Goal: Task Accomplishment & Management: Manage account settings

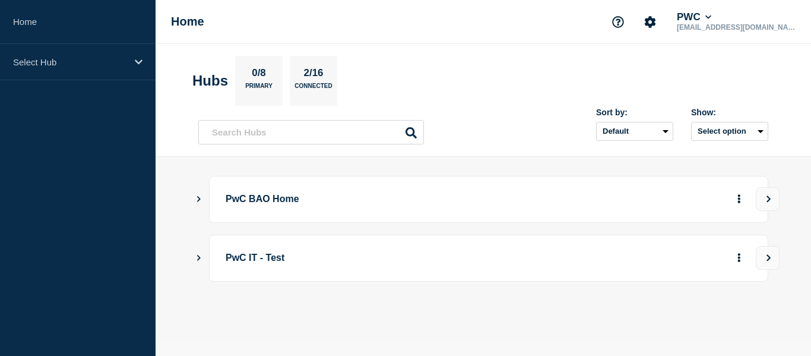
click at [285, 205] on p "PwC BAO Home" at bounding box center [390, 199] width 328 height 22
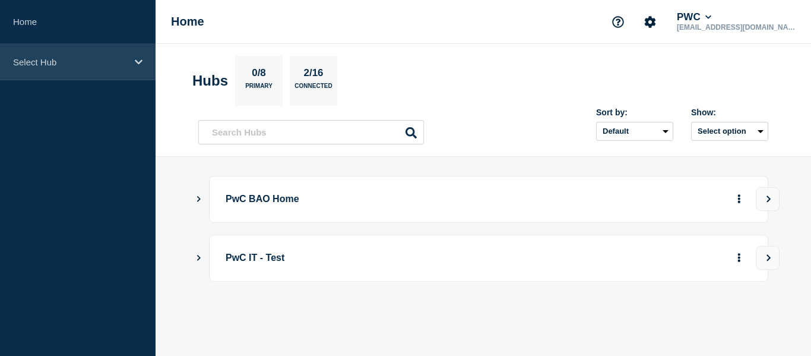
click at [55, 55] on div "Select Hub" at bounding box center [78, 62] width 156 height 36
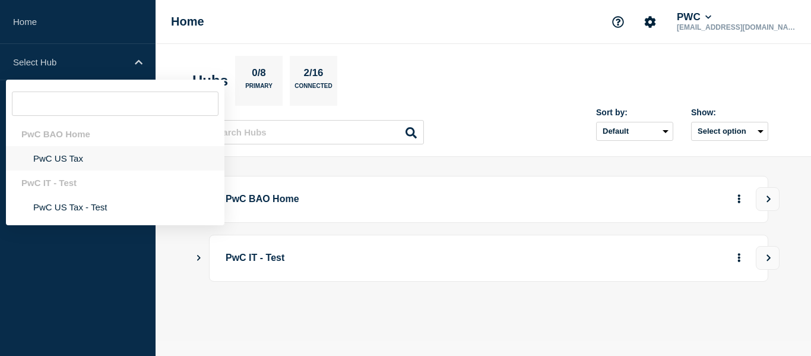
click at [72, 154] on li "PwC US Tax" at bounding box center [115, 158] width 218 height 24
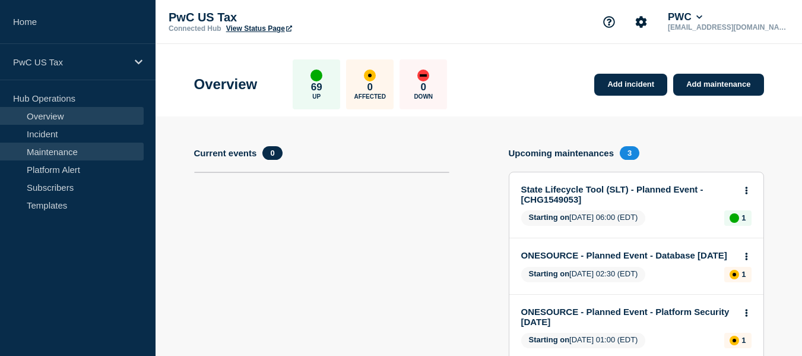
click at [75, 153] on link "Maintenance" at bounding box center [72, 151] width 144 height 18
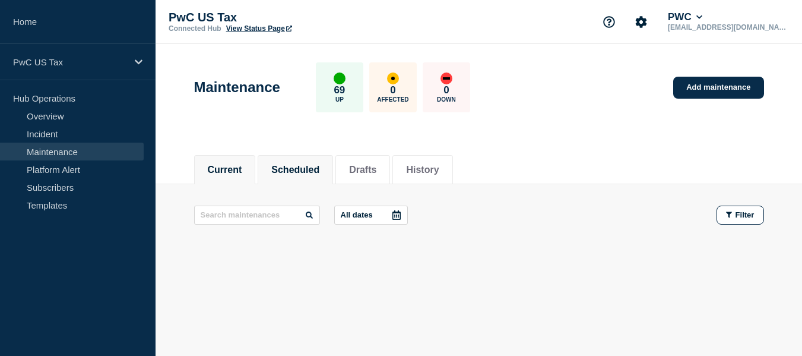
click at [307, 179] on li "Scheduled" at bounding box center [295, 169] width 75 height 29
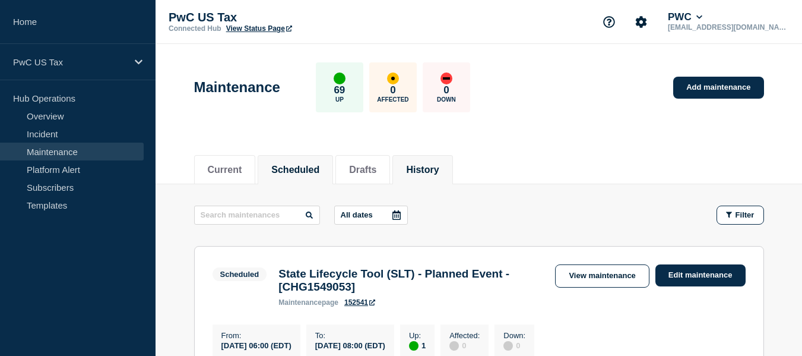
click at [429, 180] on li "History" at bounding box center [422, 169] width 60 height 29
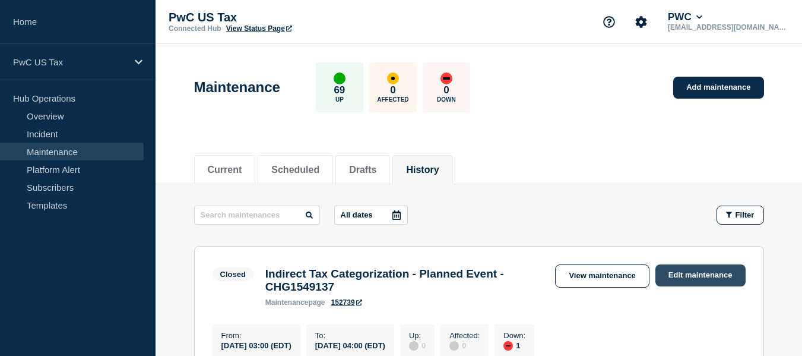
click at [722, 268] on link "Edit maintenance" at bounding box center [700, 275] width 90 height 22
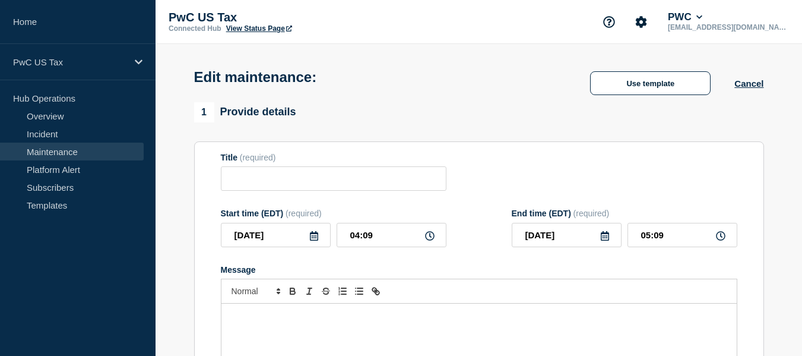
type input "Indirect Tax Categorization - Planned Event - CHG1549137"
type input "03:00"
type input "04:00"
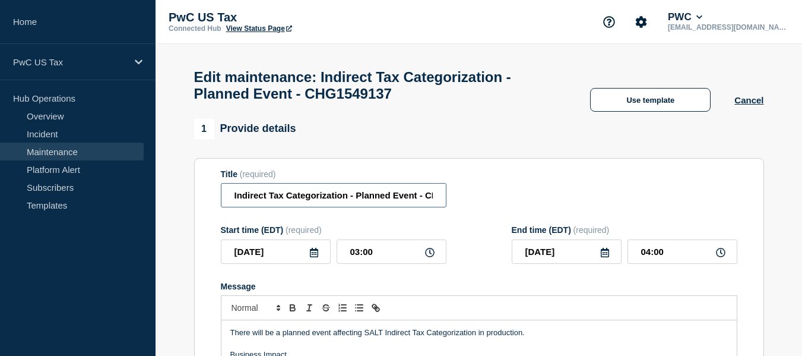
click at [410, 202] on input "Indirect Tax Categorization - Planned Event - CHG1549137" at bounding box center [334, 195] width 226 height 24
type input "Indirect Tax Categorization - Planned Event - CHG1549137- Completed"
click at [657, 199] on div "Title (required) Indirect Tax Categorization - Planned Event - CHG1549137- Comp…" at bounding box center [479, 188] width 517 height 39
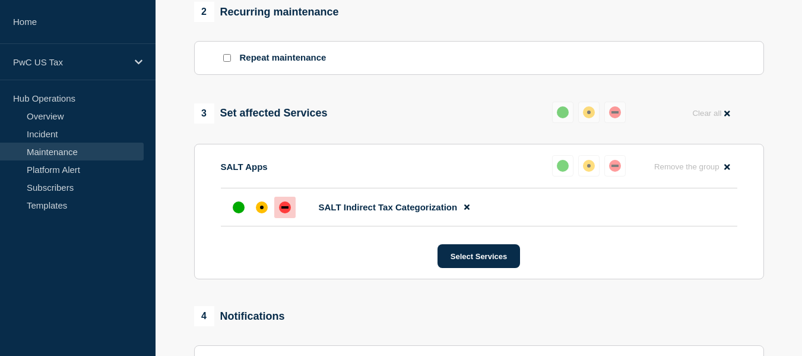
scroll to position [594, 0]
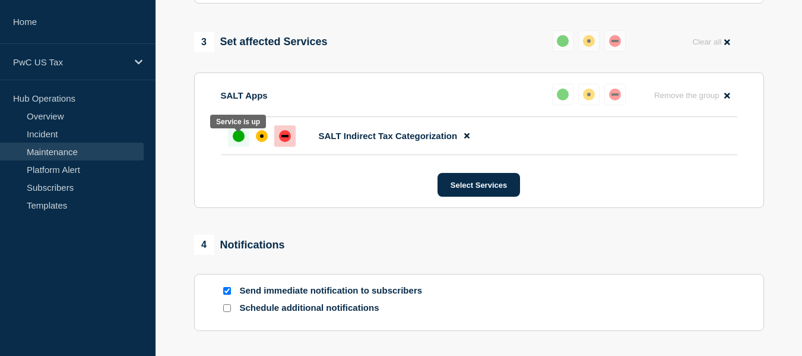
click at [245, 146] on div at bounding box center [238, 135] width 21 height 21
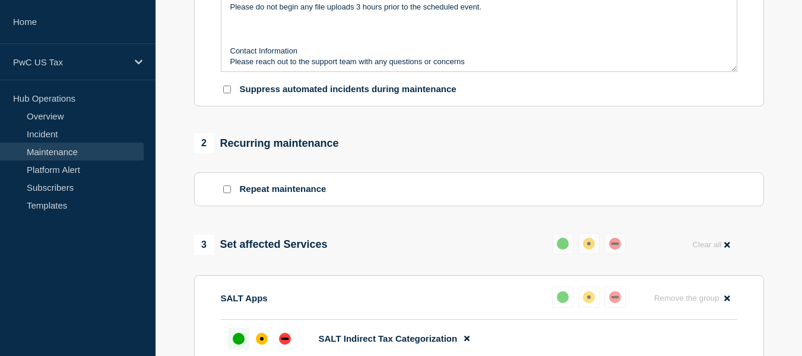
scroll to position [80, 0]
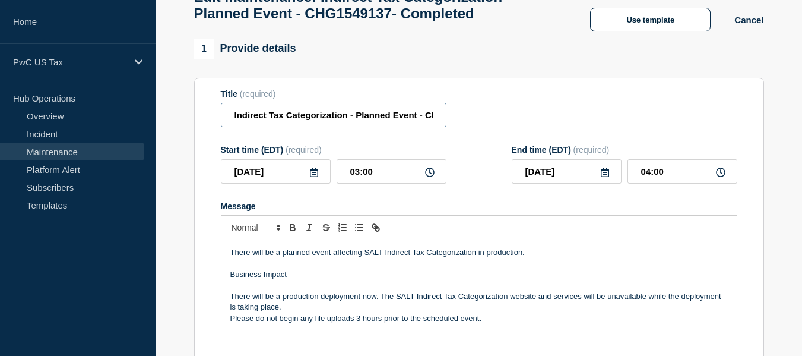
click at [389, 118] on input "Indirect Tax Categorization - Planned Event - CHG1549137- Completed" at bounding box center [334, 115] width 226 height 24
click at [407, 121] on input "Indirect Tax Categorization - Planned Event - CHG1549137- Completed" at bounding box center [334, 115] width 226 height 24
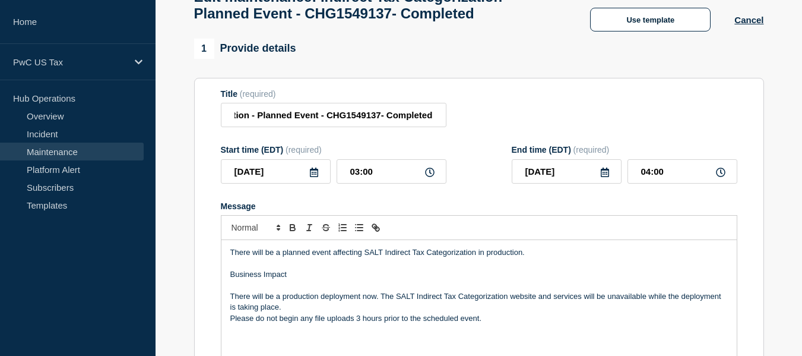
scroll to position [0, 0]
click at [643, 112] on div "Title (required) Indirect Tax Categorization - Planned Event - CHG1549137- Comp…" at bounding box center [479, 108] width 517 height 39
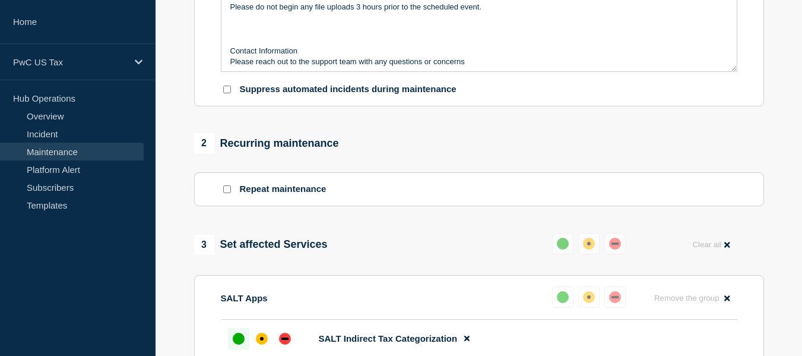
scroll to position [702, 0]
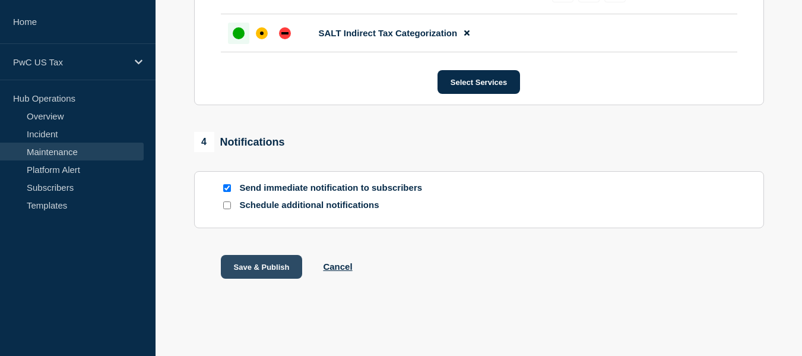
click at [247, 273] on button "Save & Publish" at bounding box center [262, 267] width 82 height 24
